Goal: Transaction & Acquisition: Purchase product/service

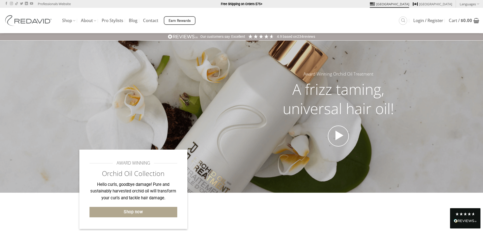
click at [316, 133] on div at bounding box center [338, 140] width 131 height 30
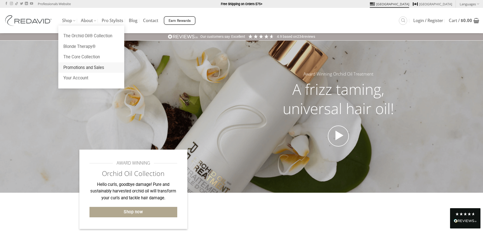
click at [90, 68] on link "Promotions and Sales" at bounding box center [91, 67] width 66 height 11
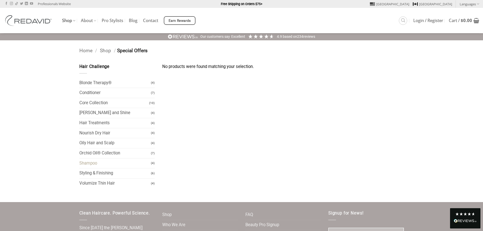
click at [90, 164] on link "Shampoo" at bounding box center [115, 163] width 72 height 10
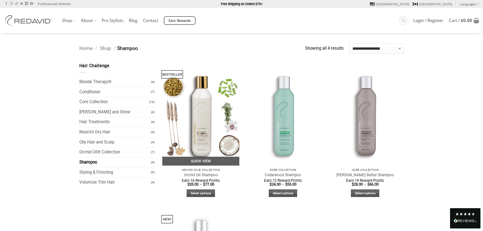
click at [210, 120] on img at bounding box center [200, 114] width 77 height 103
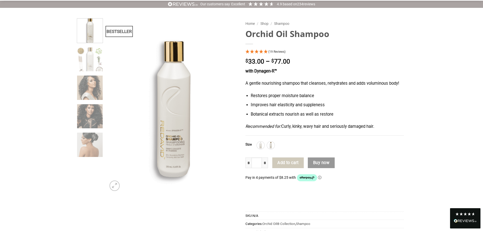
scroll to position [51, 0]
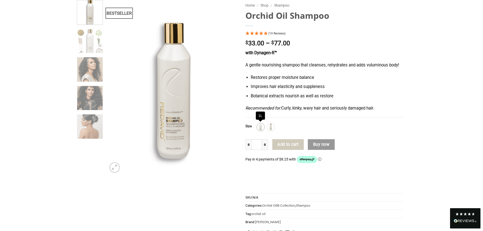
click at [259, 125] on img at bounding box center [260, 127] width 7 height 7
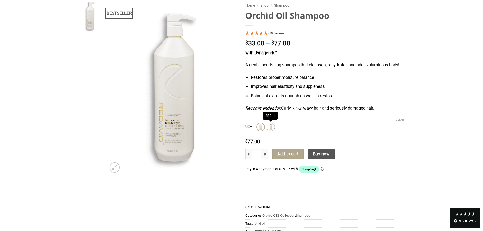
click at [271, 127] on img at bounding box center [270, 127] width 7 height 7
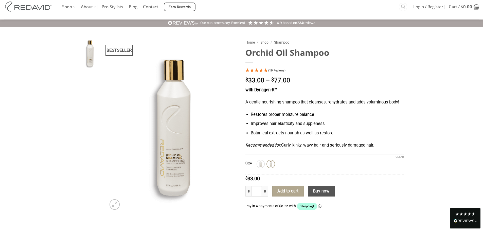
scroll to position [0, 0]
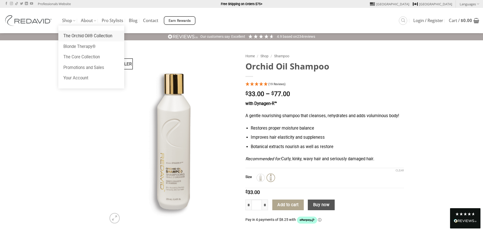
click at [73, 40] on link "The Orchid Oil® Collection" at bounding box center [91, 36] width 66 height 11
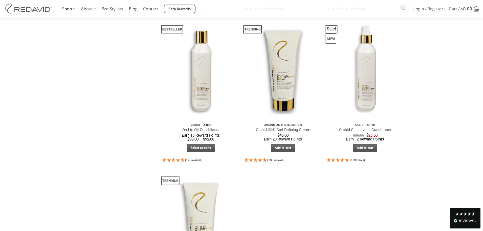
scroll to position [203, 0]
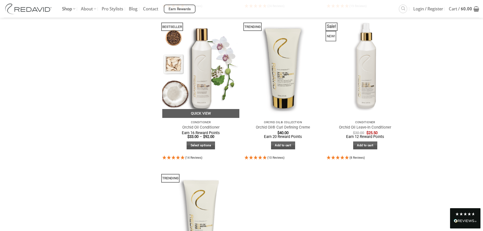
click at [204, 82] on img at bounding box center [200, 66] width 77 height 103
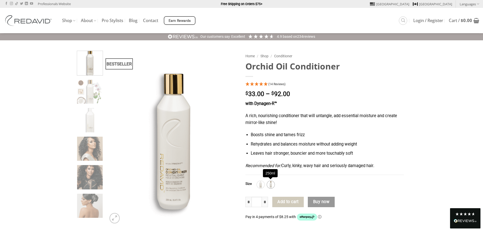
click at [269, 183] on img at bounding box center [270, 184] width 7 height 7
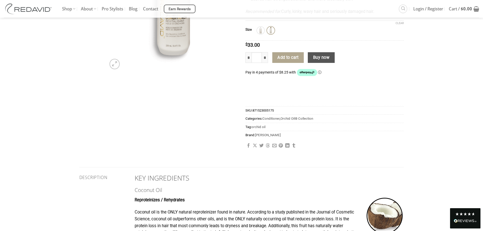
scroll to position [152, 0]
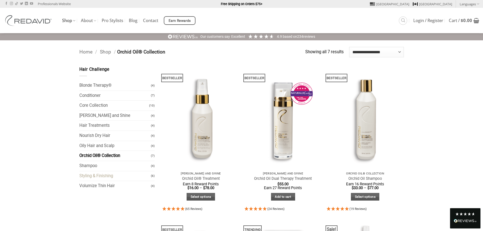
click at [108, 173] on link "Styling & Finishing" at bounding box center [115, 176] width 72 height 10
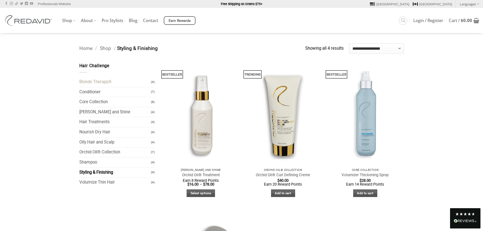
click at [100, 81] on link "Blonde Therapy®" at bounding box center [115, 82] width 72 height 10
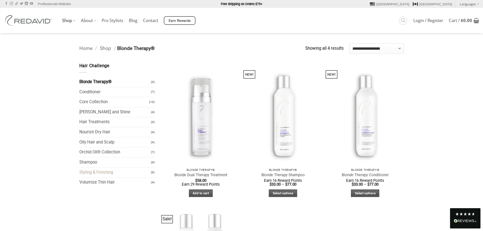
click at [103, 174] on link "Styling & Finishing" at bounding box center [115, 173] width 72 height 10
